Goal: Check status: Check status

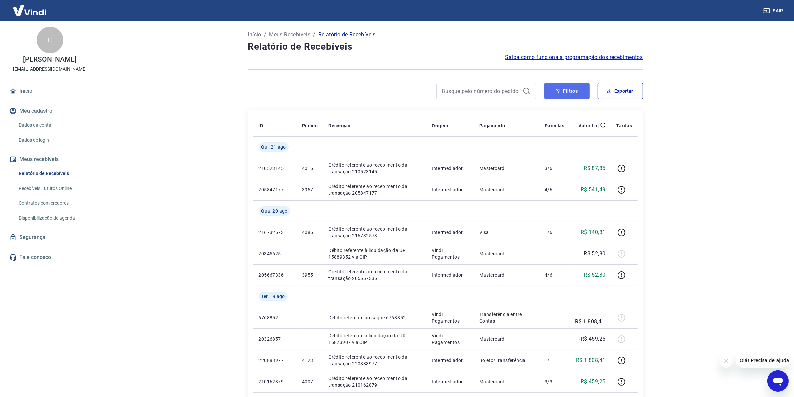
click at [575, 91] on button "Filtros" at bounding box center [566, 91] width 45 height 16
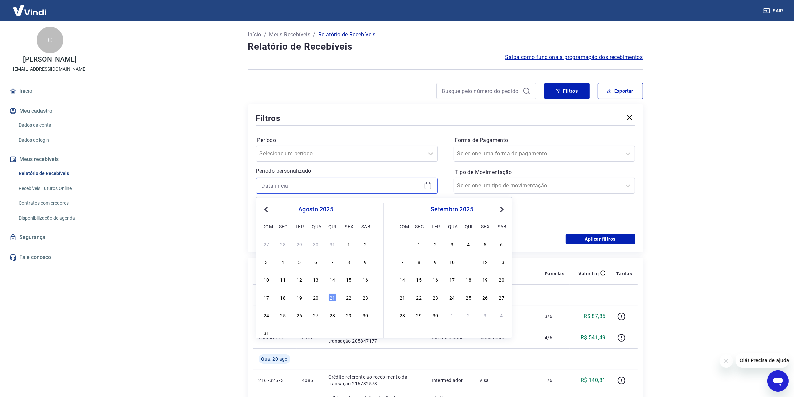
click at [348, 187] on input at bounding box center [341, 186] width 159 height 10
click at [329, 279] on div "14" at bounding box center [332, 280] width 8 height 8
type input "[DATE]"
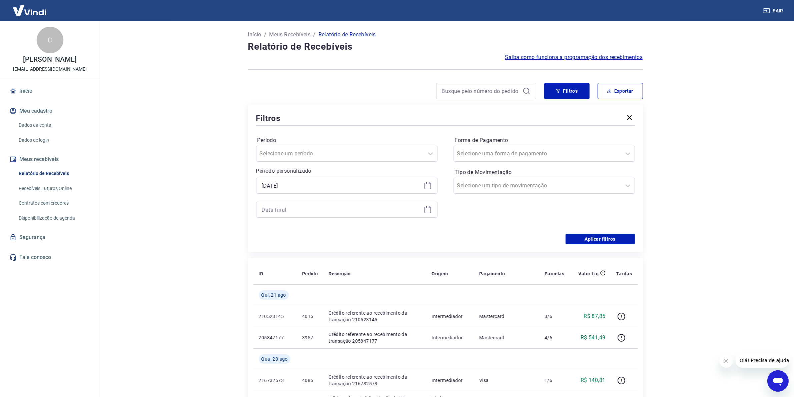
click at [425, 209] on icon at bounding box center [427, 209] width 7 height 1
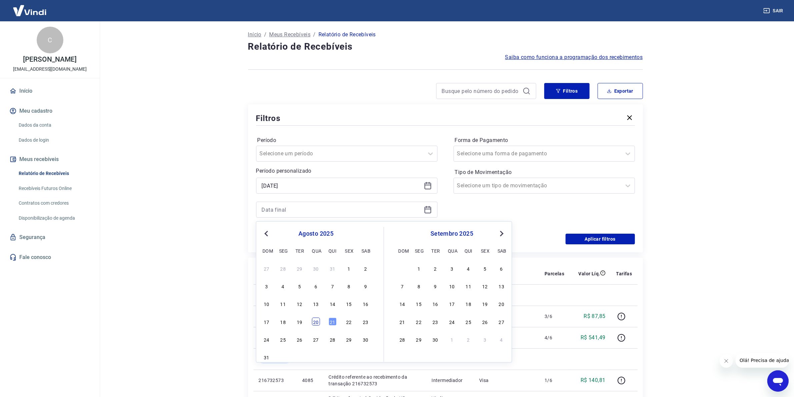
click at [314, 321] on div "20" at bounding box center [316, 322] width 8 height 8
type input "[DATE]"
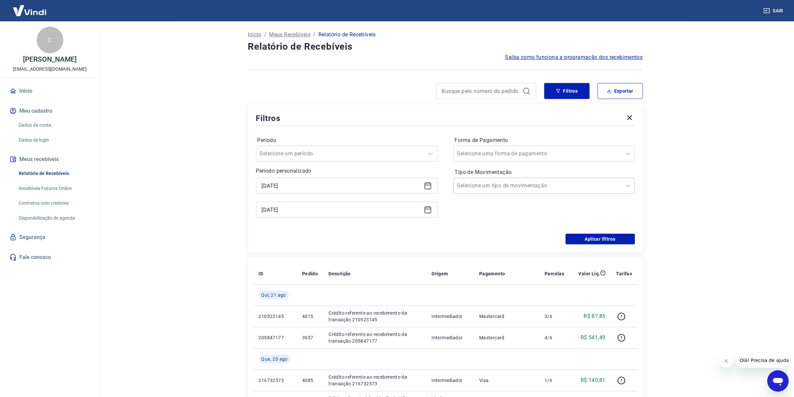
click at [608, 183] on div at bounding box center [537, 185] width 161 height 9
click at [473, 222] on div "Entrada" at bounding box center [543, 220] width 181 height 13
click at [590, 240] on button "Aplicar filtros" at bounding box center [599, 239] width 69 height 11
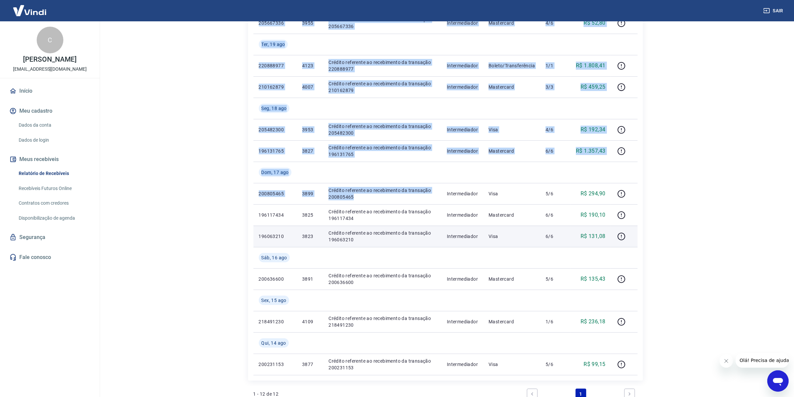
scroll to position [250, 0]
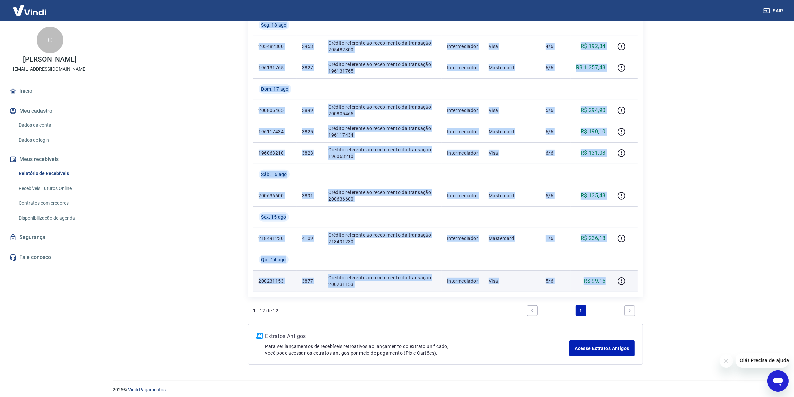
drag, startPoint x: 258, startPoint y: 124, endPoint x: 607, endPoint y: 276, distance: 381.1
click at [607, 276] on table "ID Pedido Descrição Origem Pagamento Parcelas Valor Líq. Tarifas [DATE] 2167325…" at bounding box center [445, 78] width 384 height 427
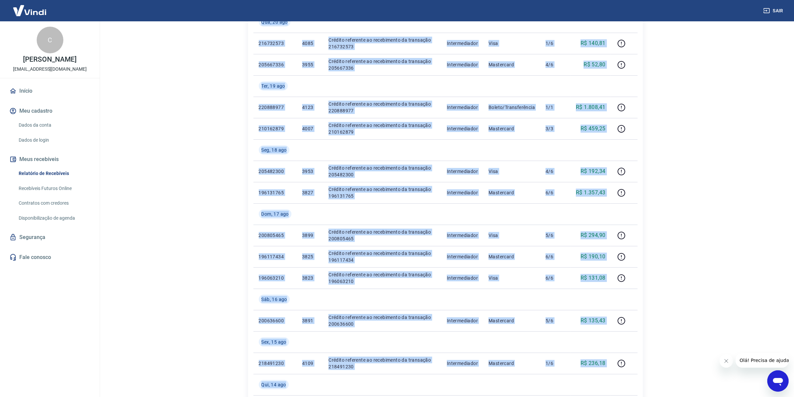
scroll to position [0, 0]
